Goal: Transaction & Acquisition: Purchase product/service

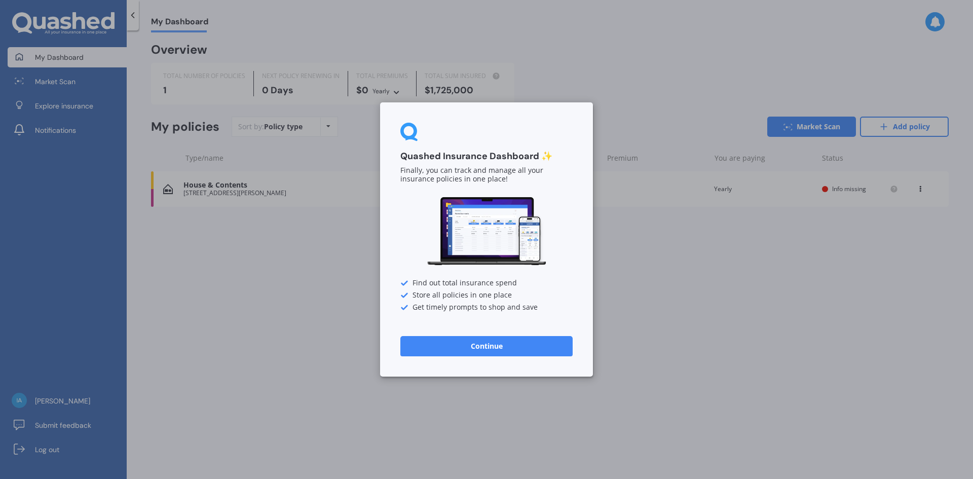
click at [498, 350] on button "Continue" at bounding box center [486, 346] width 172 height 20
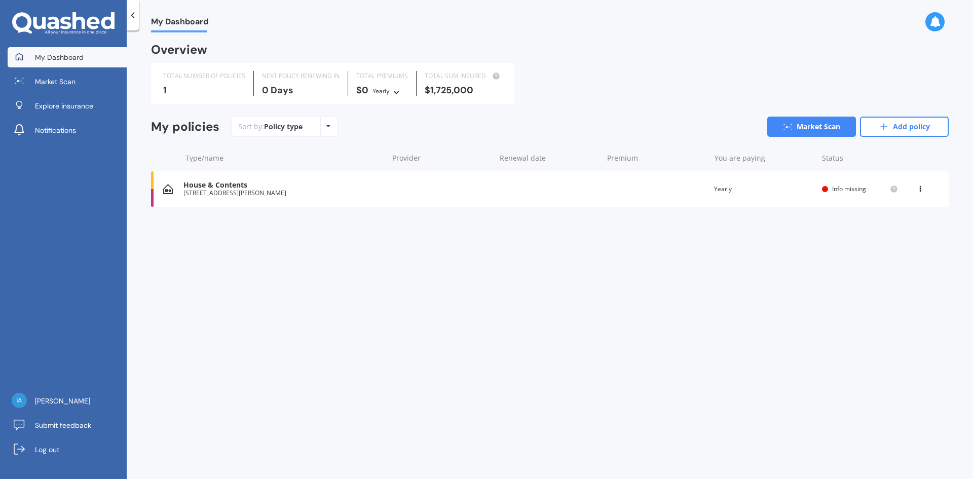
click at [920, 186] on icon at bounding box center [919, 187] width 7 height 6
click at [903, 226] on div "Delete" at bounding box center [897, 228] width 100 height 20
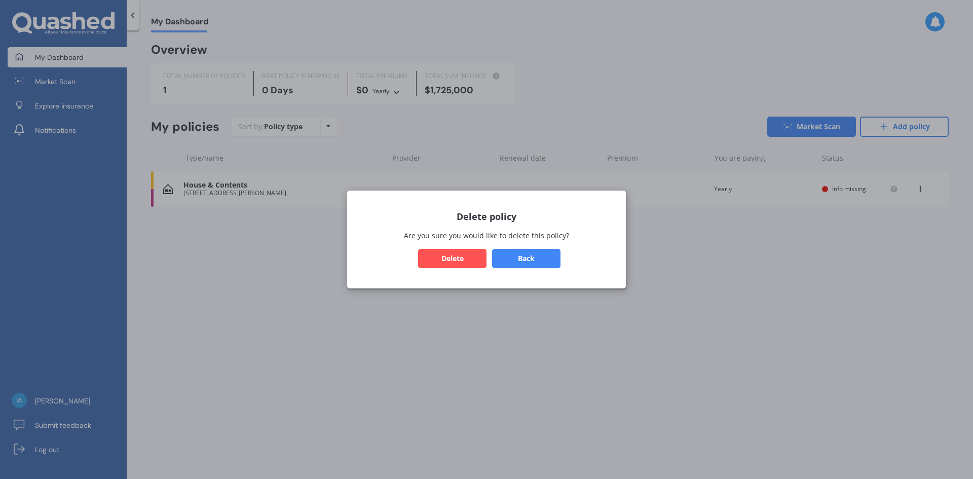
click at [438, 263] on button "Delete" at bounding box center [452, 258] width 68 height 19
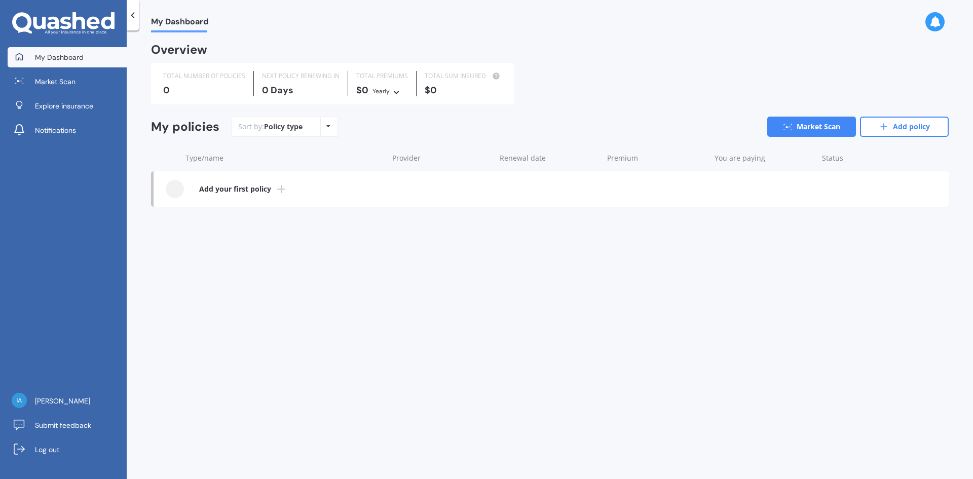
click at [278, 189] on line at bounding box center [281, 189] width 7 height 0
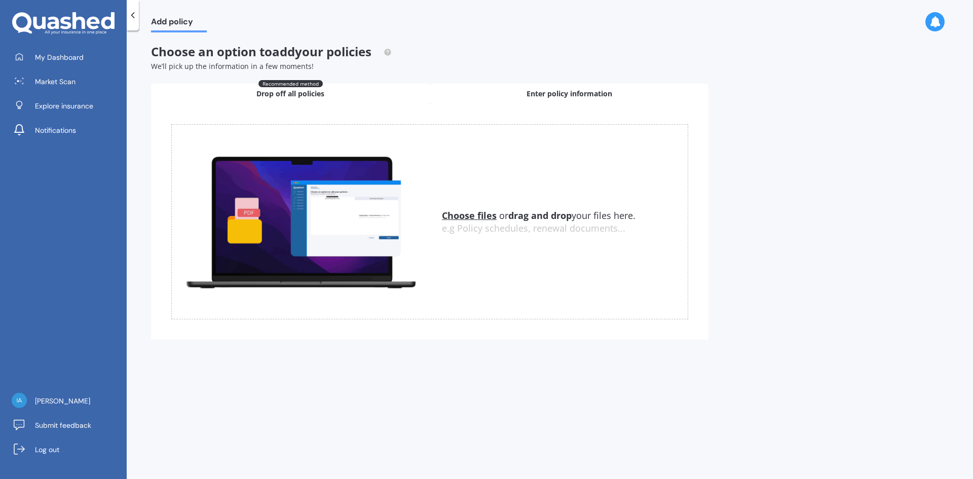
click at [570, 100] on div "Enter policy information" at bounding box center [569, 94] width 279 height 20
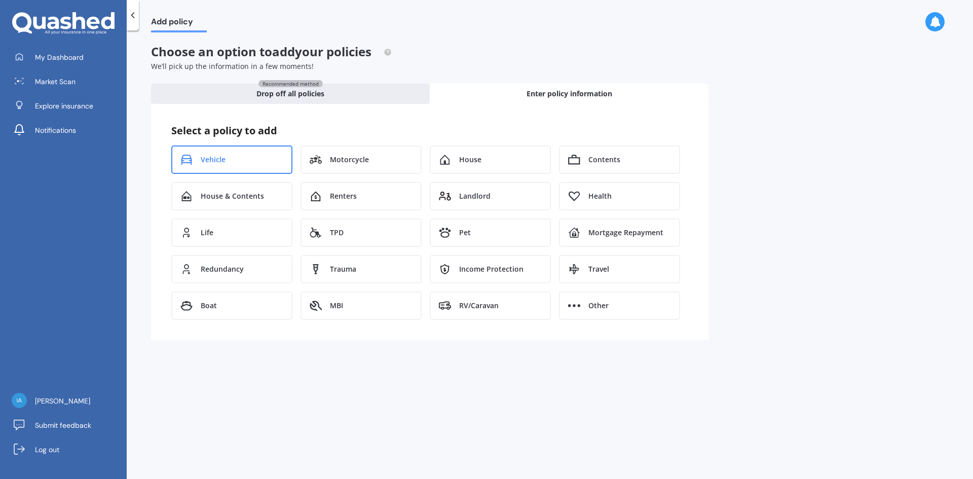
click at [189, 160] on icon at bounding box center [190, 160] width 3 height 1
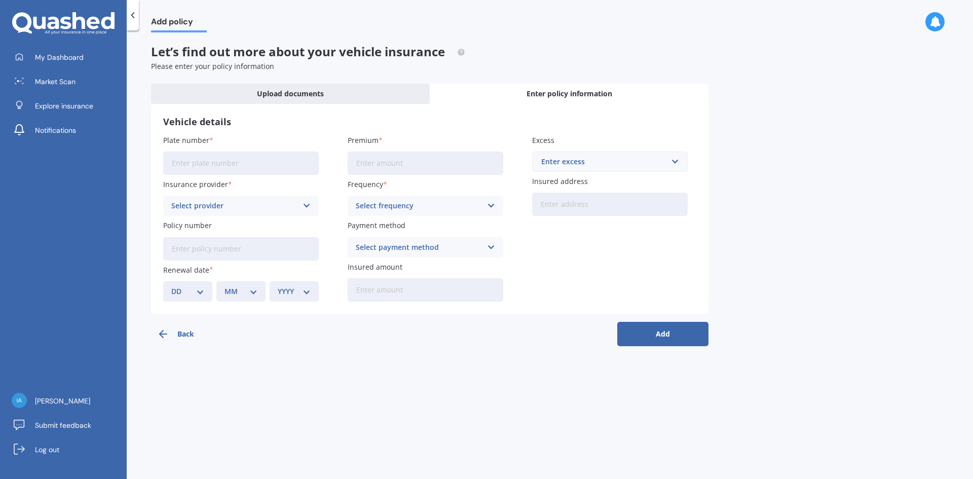
click at [189, 160] on input "Plate number" at bounding box center [241, 162] width 156 height 23
type input "MBP710"
click at [287, 208] on div "Select provider" at bounding box center [234, 205] width 126 height 11
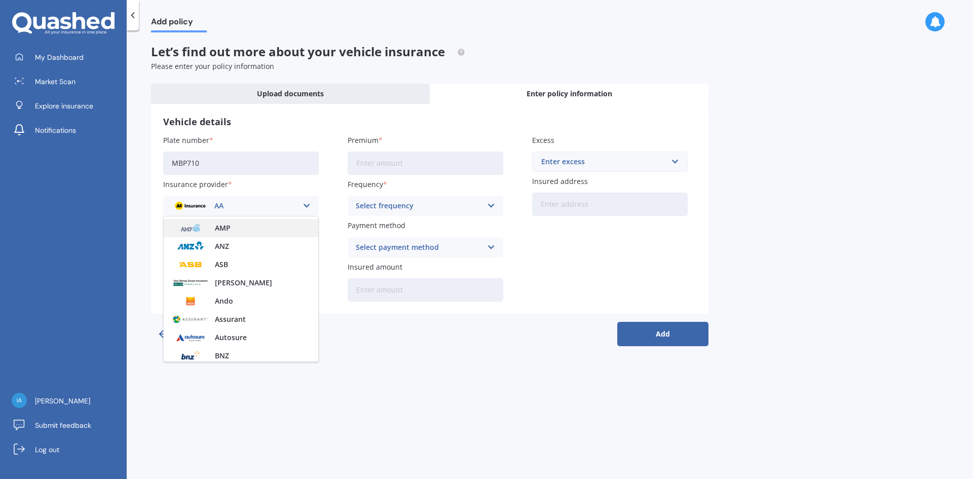
scroll to position [33, 0]
click at [302, 191] on div "Insurance provider AA AA AMI AMP ANZ ASB Aioi Nissay Dowa Ando Assurant Autosur…" at bounding box center [241, 197] width 156 height 37
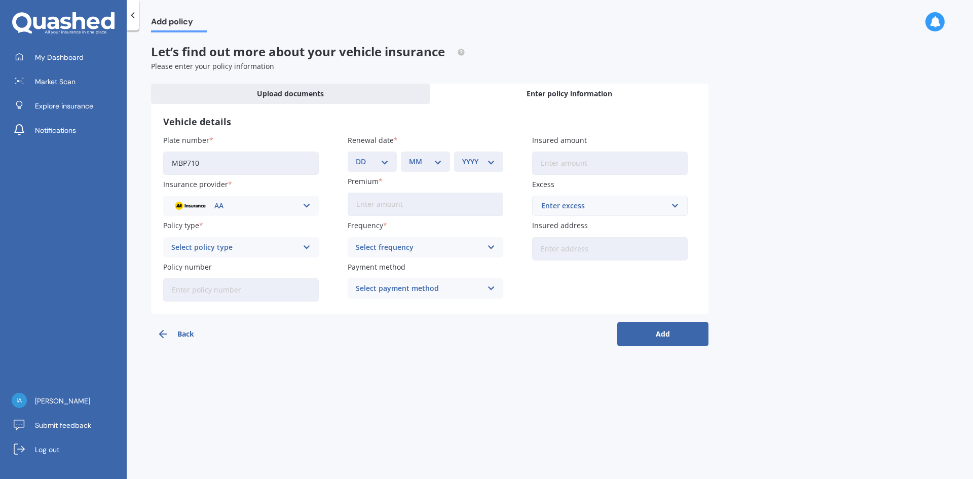
click at [290, 204] on div "AA" at bounding box center [234, 205] width 126 height 11
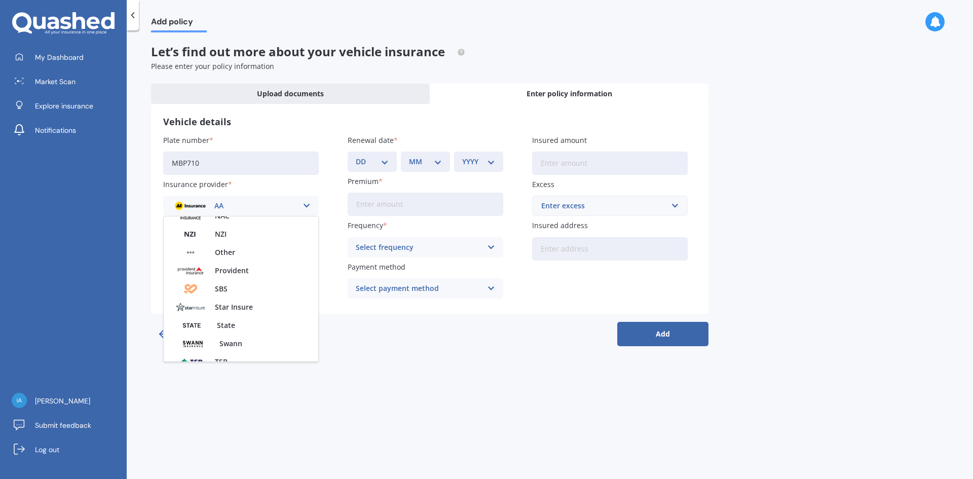
scroll to position [439, 0]
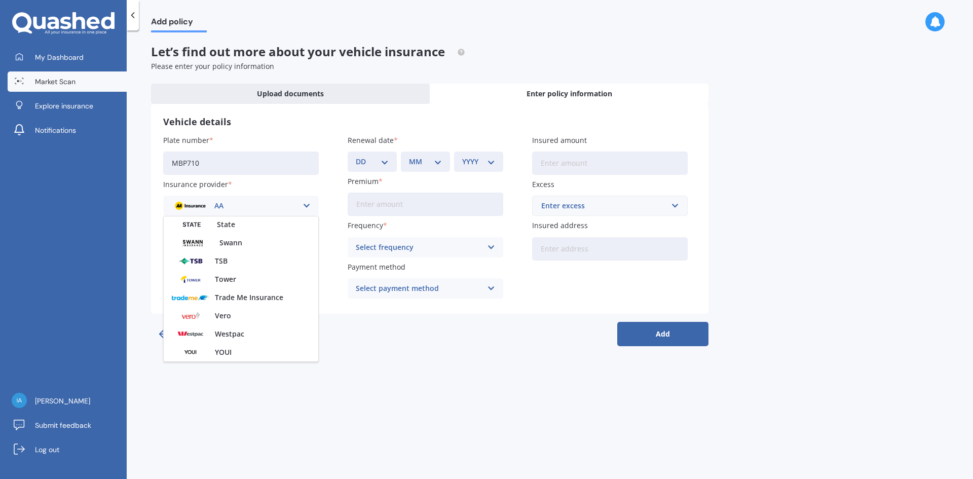
click at [57, 81] on span "Market Scan" at bounding box center [55, 81] width 41 height 10
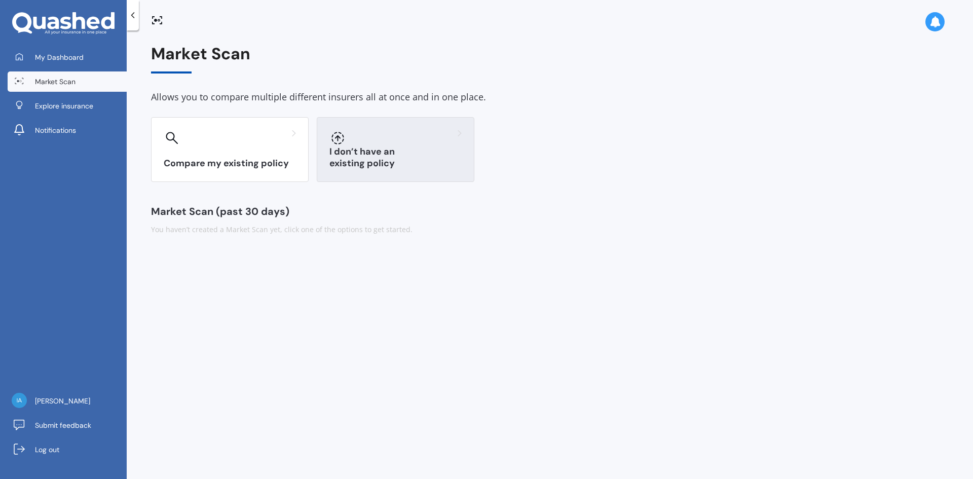
click at [432, 152] on div "I don’t have an existing policy" at bounding box center [396, 149] width 158 height 65
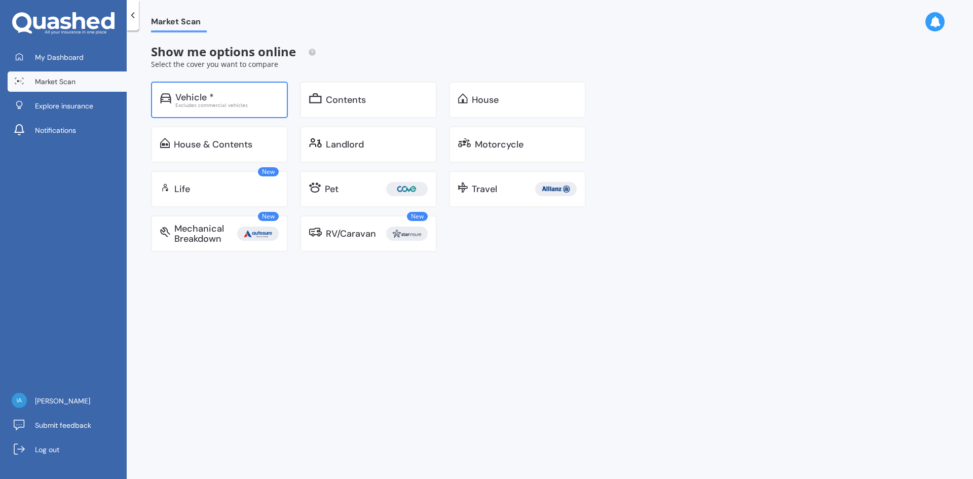
click at [203, 102] on div "Excludes commercial vehicles" at bounding box center [226, 104] width 103 height 5
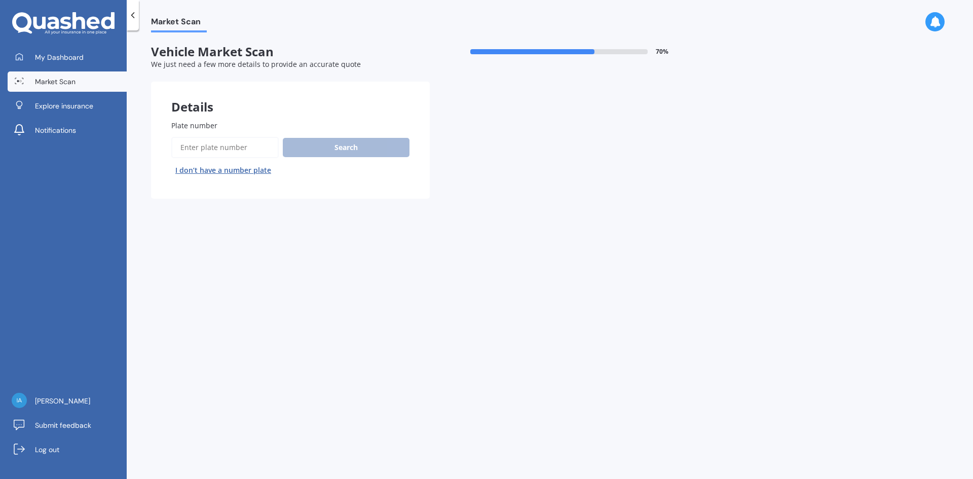
click at [230, 146] on input "Plate number" at bounding box center [224, 147] width 107 height 21
type input "MBP710"
click at [326, 155] on button "Search" at bounding box center [346, 147] width 127 height 19
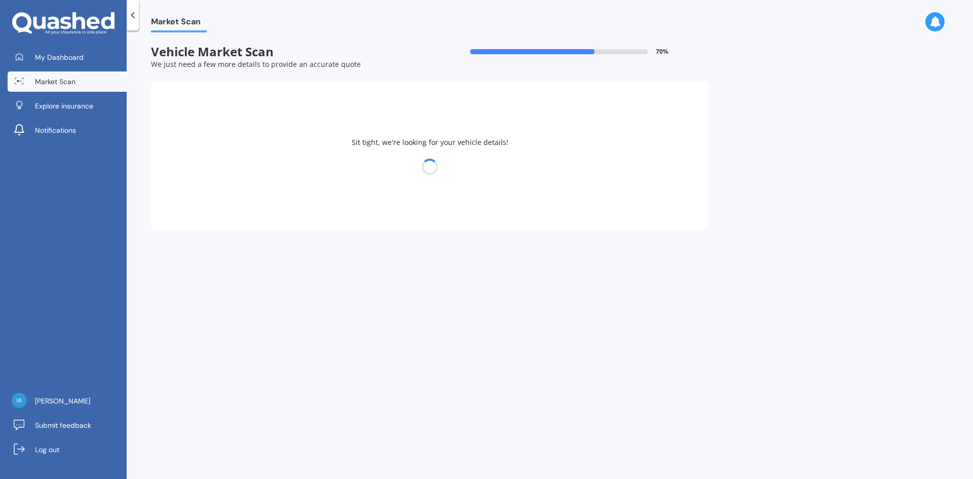
select select "KIA"
select select "CERATO"
select select "07"
select select "02"
select select "1983"
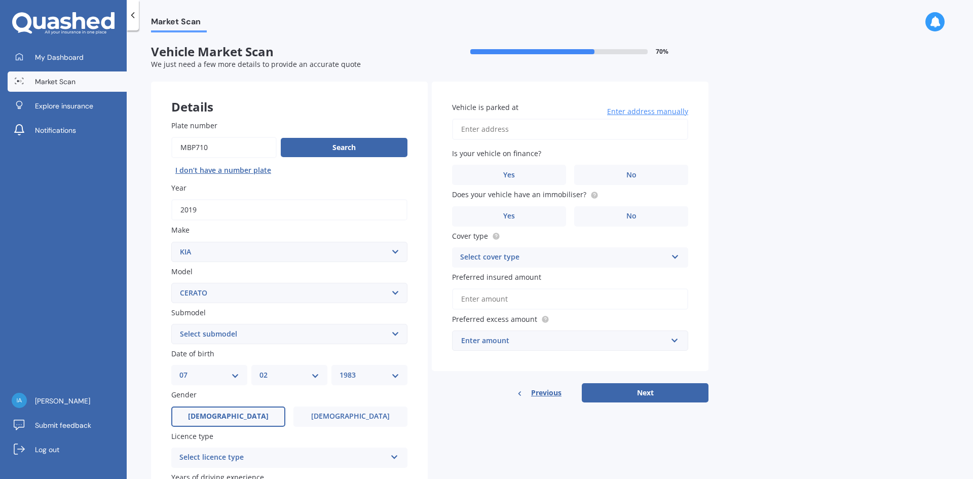
click at [227, 373] on select "DD 01 02 03 04 05 06 07 08 09 10 11 12 13 14 15 16 17 18 19 20 21 22 23 24 25 2…" at bounding box center [209, 374] width 60 height 11
select select "04"
click at [179, 369] on select "DD 01 02 03 04 05 06 07 08 09 10 11 12 13 14 15 16 17 18 19 20 21 22 23 24 25 2…" at bounding box center [209, 374] width 60 height 11
click at [359, 369] on select "YYYY 2025 2024 2023 2022 2021 2020 2019 2018 2017 2016 2015 2014 2013 2012 2011…" at bounding box center [369, 374] width 60 height 11
select select "1984"
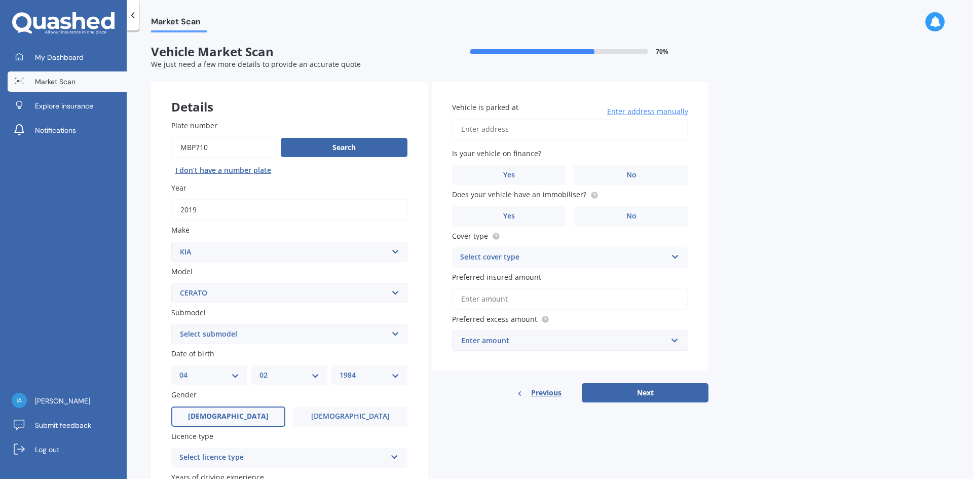
click at [339, 369] on select "YYYY 2025 2024 2023 2022 2021 2020 2019 2018 2017 2016 2015 2014 2013 2012 2011…" at bounding box center [369, 374] width 60 height 11
click at [366, 414] on label "[DEMOGRAPHIC_DATA]" at bounding box center [350, 416] width 114 height 20
click at [0, 0] on input "[DEMOGRAPHIC_DATA]" at bounding box center [0, 0] width 0 height 0
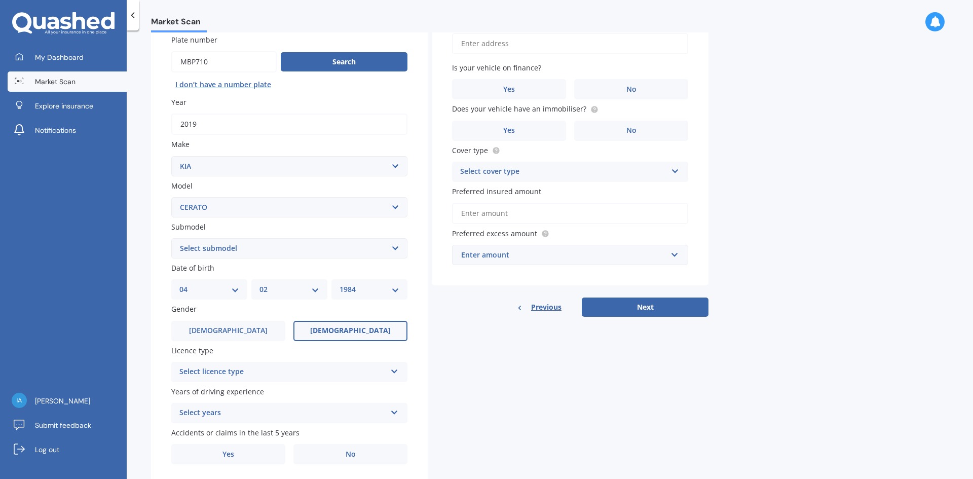
scroll to position [118, 0]
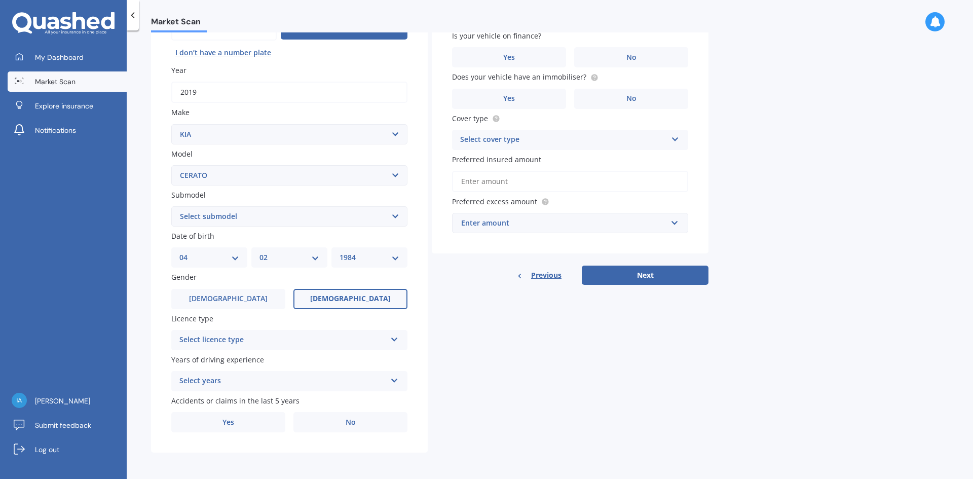
click at [328, 343] on div "Select licence type" at bounding box center [282, 340] width 207 height 12
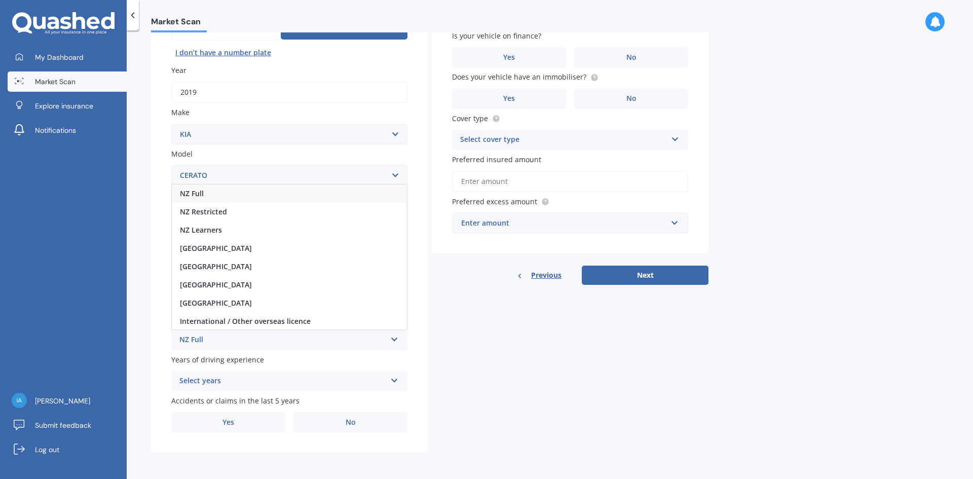
click at [288, 197] on div "NZ Full" at bounding box center [289, 193] width 235 height 18
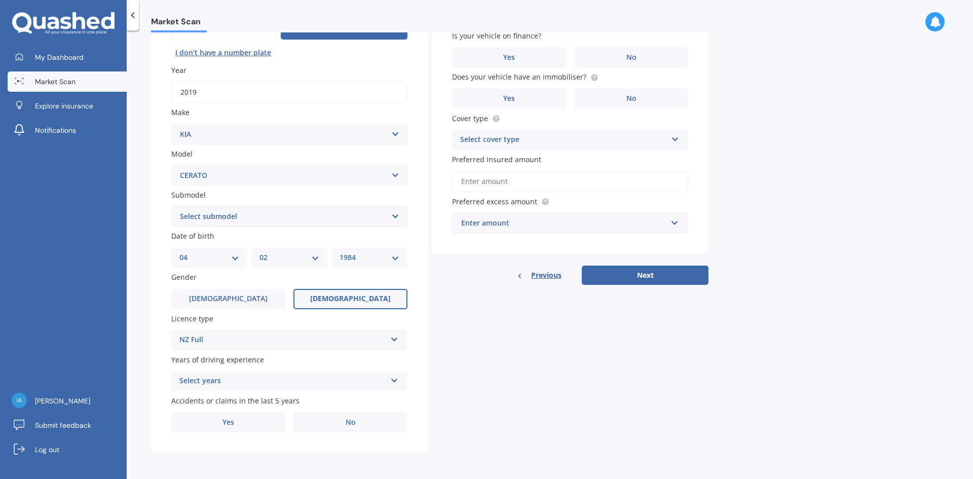
click at [252, 381] on div "Select years" at bounding box center [282, 381] width 207 height 12
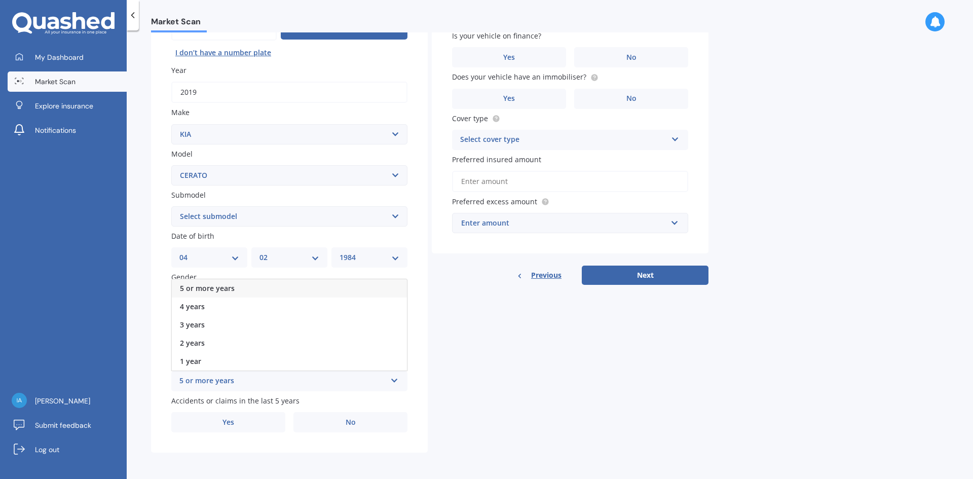
click at [258, 285] on div "5 or more years" at bounding box center [289, 288] width 235 height 18
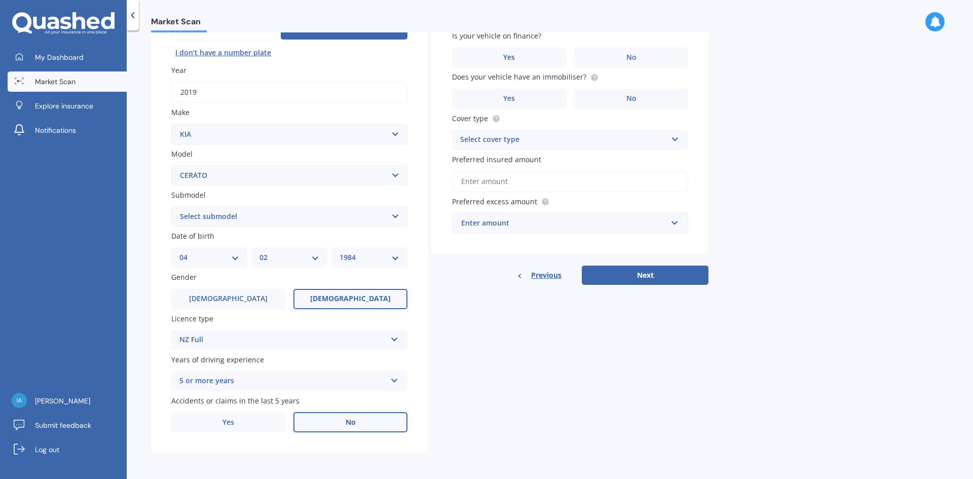
click at [353, 423] on span "No" at bounding box center [350, 422] width 10 height 9
click at [0, 0] on input "No" at bounding box center [0, 0] width 0 height 0
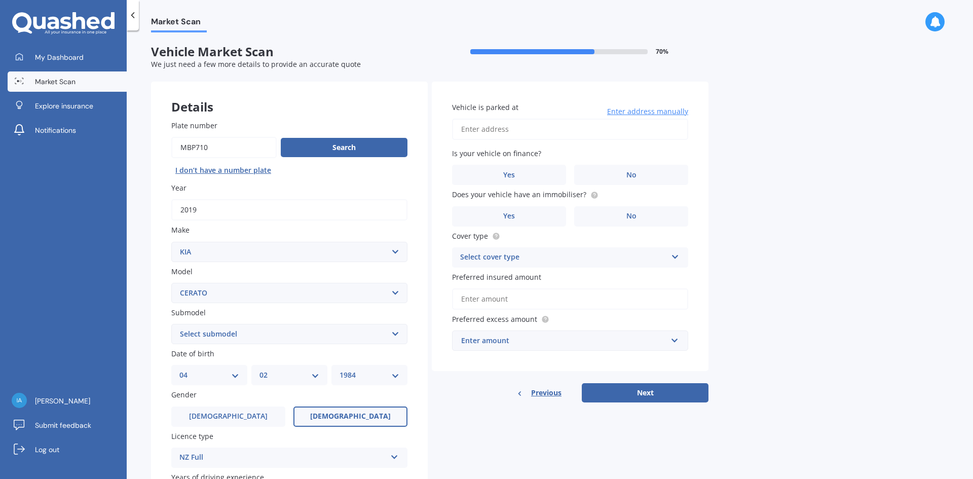
click at [526, 125] on input "Vehicle is parked at" at bounding box center [570, 129] width 236 height 21
type input "[STREET_ADDRESS][PERSON_NAME]"
click at [610, 173] on label "No" at bounding box center [631, 175] width 114 height 20
click at [0, 0] on input "No" at bounding box center [0, 0] width 0 height 0
click at [498, 219] on label "Yes" at bounding box center [509, 216] width 114 height 20
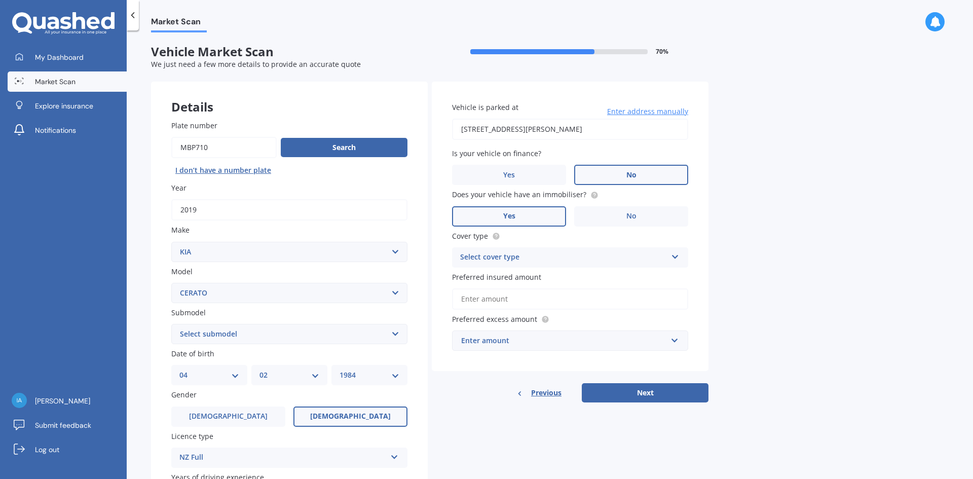
click at [0, 0] on input "Yes" at bounding box center [0, 0] width 0 height 0
click at [566, 260] on div "Select cover type" at bounding box center [563, 257] width 207 height 12
click at [560, 275] on div "Comprehensive" at bounding box center [569, 277] width 235 height 18
click at [554, 299] on input "Preferred insured amount" at bounding box center [570, 298] width 236 height 21
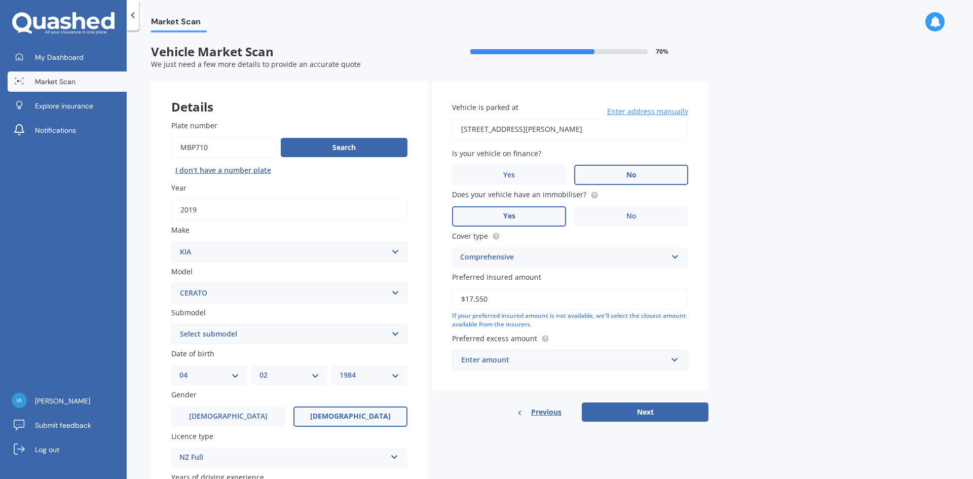
type input "$17,550"
click at [721, 321] on div "Market Scan Vehicle Market Scan 70 % We just need a few more details to provide…" at bounding box center [550, 256] width 846 height 448
click at [639, 356] on div "Enter amount" at bounding box center [564, 359] width 206 height 11
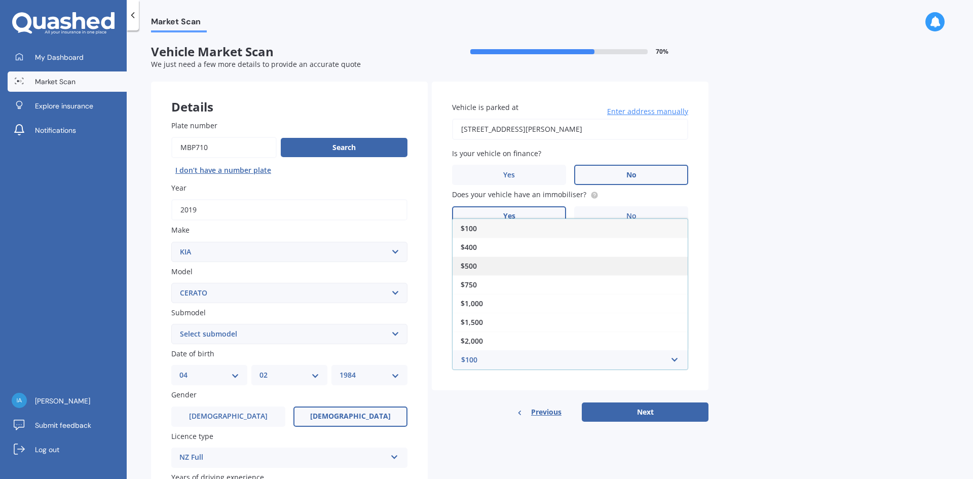
click at [567, 259] on div "$500" at bounding box center [569, 265] width 235 height 19
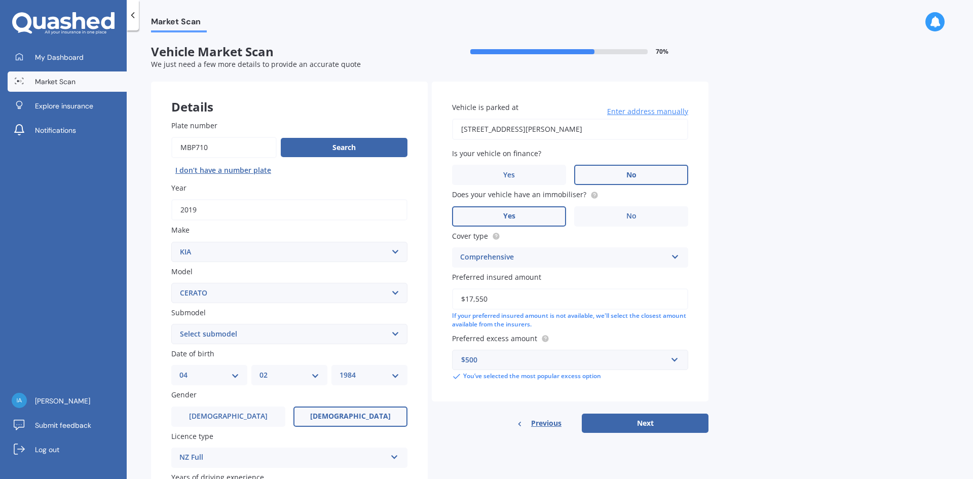
click at [809, 306] on div "Market Scan Vehicle Market Scan 70 % We just need a few more details to provide…" at bounding box center [550, 256] width 846 height 448
click at [663, 428] on button "Next" at bounding box center [645, 422] width 127 height 19
click at [214, 331] on select "Select submodel (All) EX GT 1.6PT/7AM Limited LX Hatch" at bounding box center [289, 334] width 236 height 20
click at [274, 331] on select "Select submodel (All) EX GT 1.6PT/7AM Limited LX Hatch" at bounding box center [289, 334] width 236 height 20
click at [279, 326] on select "Select submodel (All) EX GT 1.6PT/7AM Limited LX Hatch" at bounding box center [289, 334] width 236 height 20
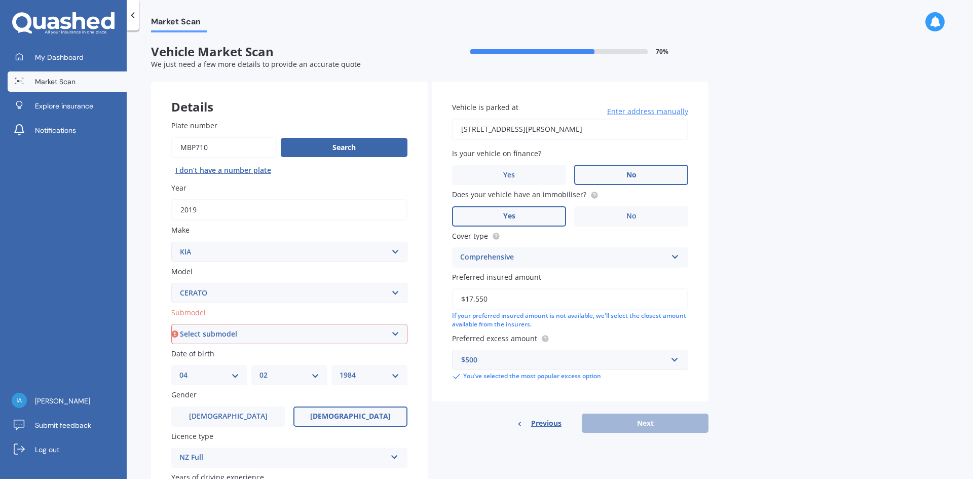
select select "LX HATCH"
click at [171, 324] on select "Select submodel (All) EX GT 1.6PT/7AM Limited LX Hatch" at bounding box center [289, 334] width 236 height 20
click at [658, 429] on button "Next" at bounding box center [645, 422] width 127 height 19
select select "04"
select select "02"
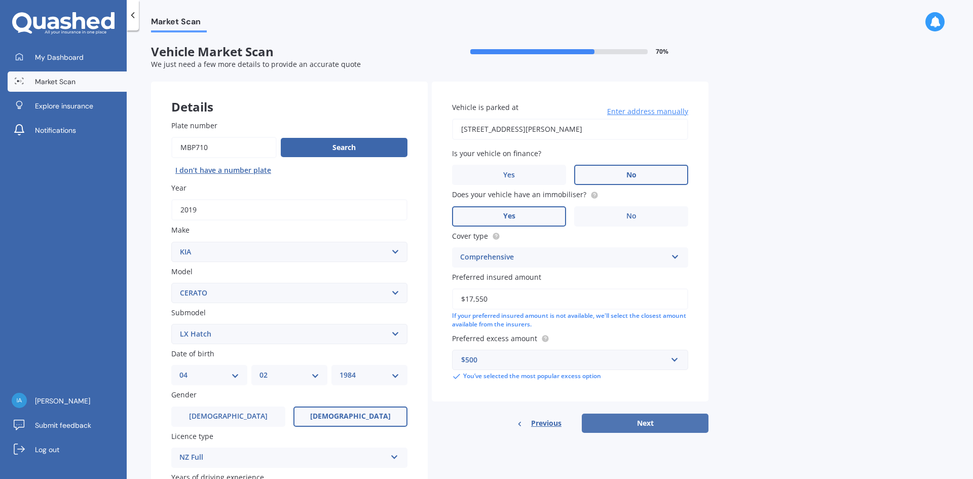
select select "1984"
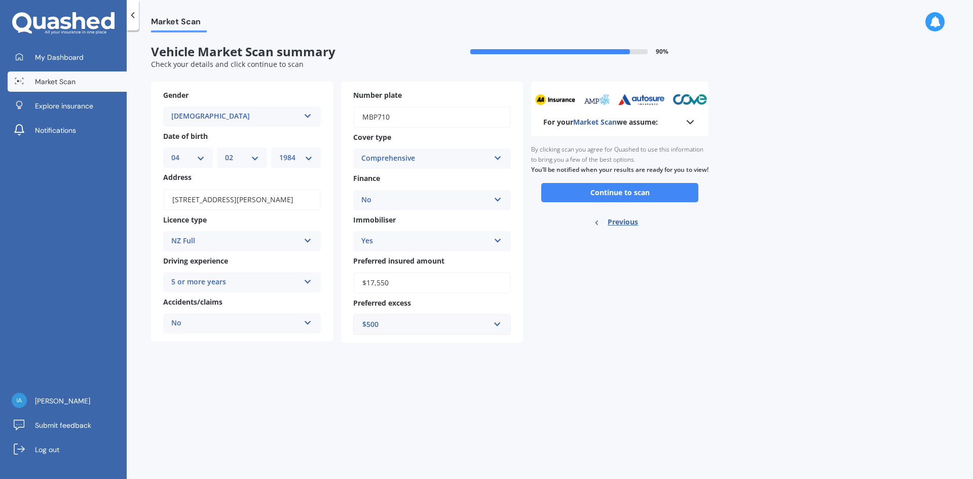
click at [689, 123] on polyline at bounding box center [690, 122] width 6 height 3
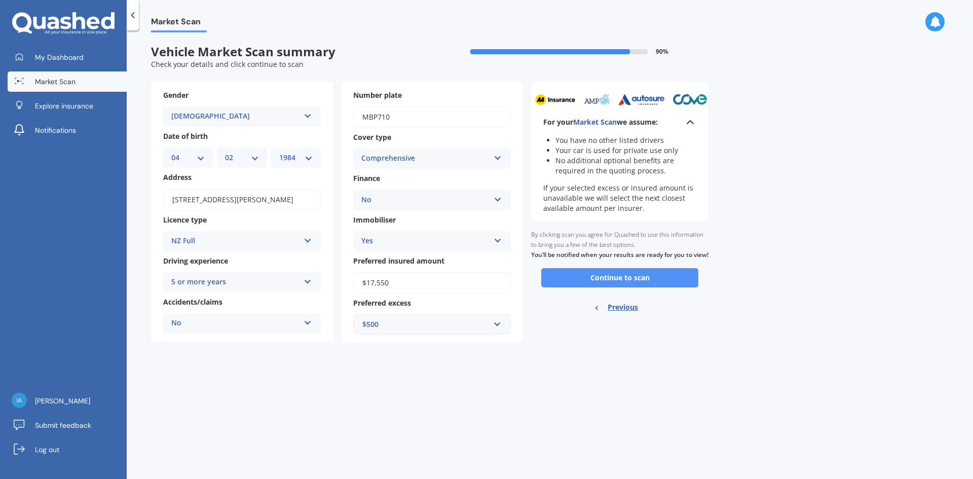
click at [627, 287] on button "Continue to scan" at bounding box center [619, 277] width 157 height 19
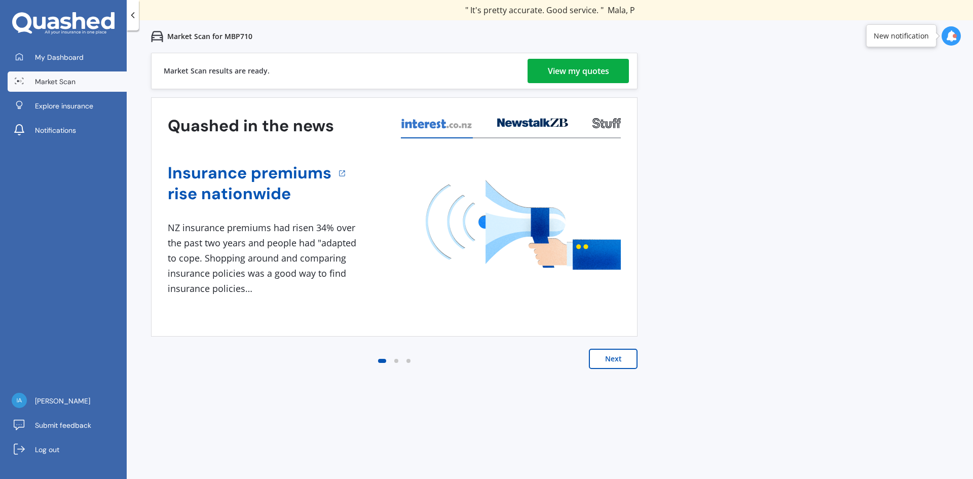
click at [565, 70] on div "View my quotes" at bounding box center [578, 71] width 61 height 24
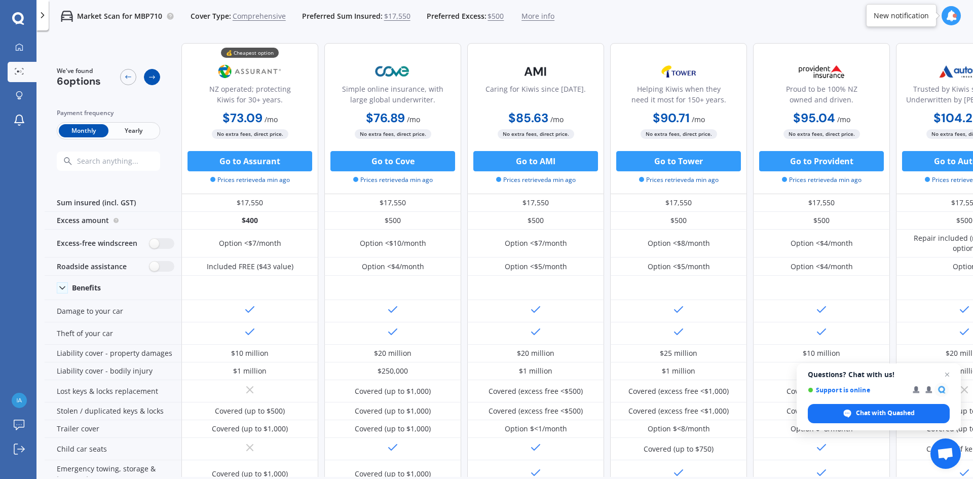
click at [153, 80] on icon at bounding box center [152, 77] width 8 height 8
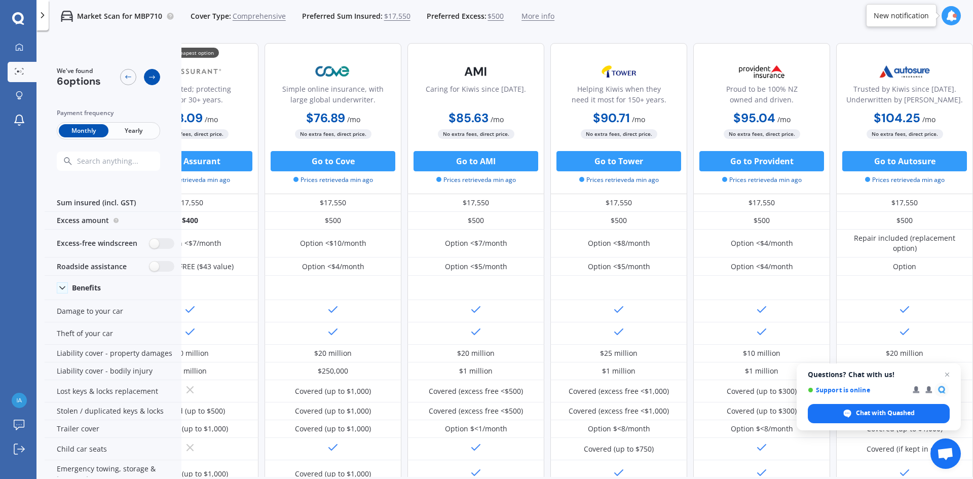
click at [153, 80] on icon at bounding box center [152, 77] width 8 height 8
click at [129, 80] on icon at bounding box center [128, 77] width 8 height 8
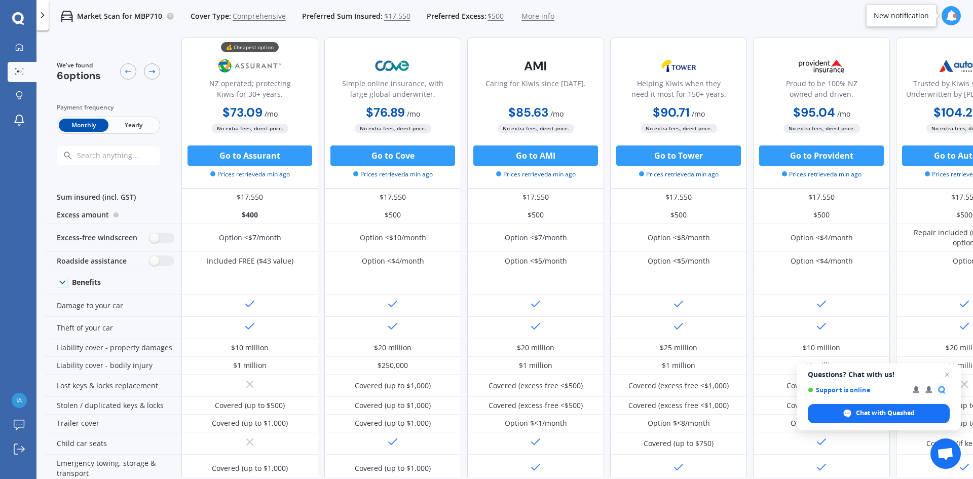
scroll to position [0, 0]
